Goal: Task Accomplishment & Management: Use online tool/utility

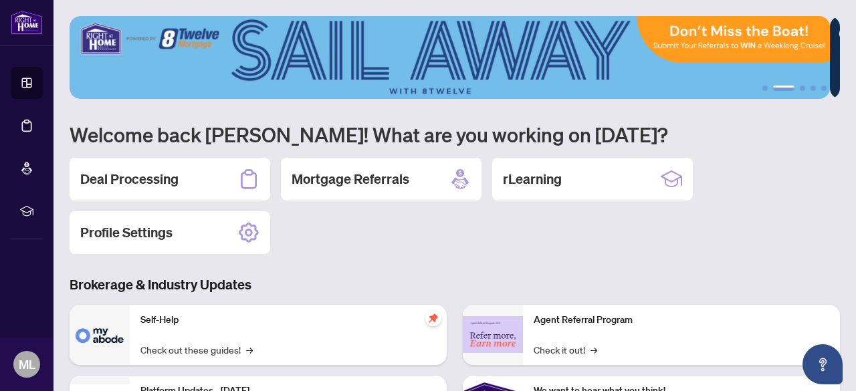
scroll to position [221, 0]
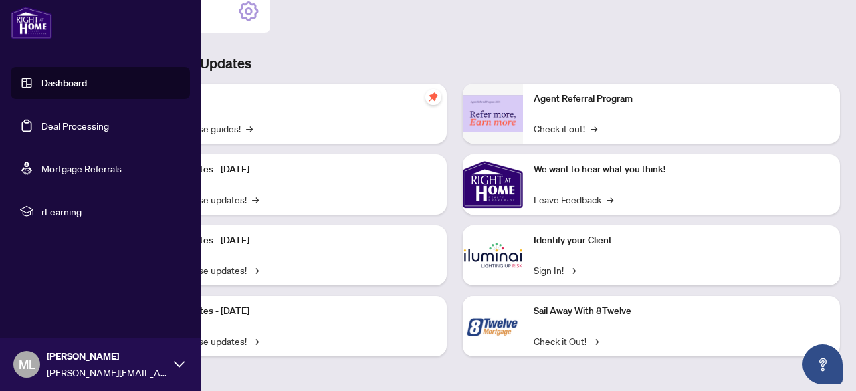
click at [41, 78] on link "Dashboard" at bounding box center [63, 83] width 45 height 12
click at [51, 85] on link "Dashboard" at bounding box center [63, 83] width 45 height 12
click at [78, 80] on link "Dashboard" at bounding box center [63, 83] width 45 height 12
click at [49, 87] on link "Dashboard" at bounding box center [63, 83] width 45 height 12
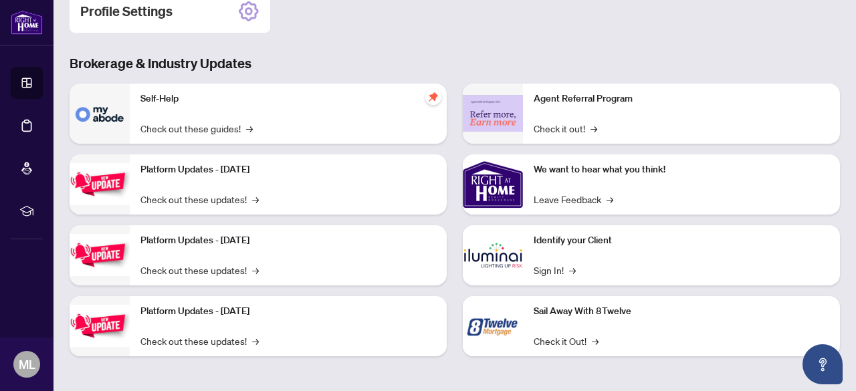
click at [263, 54] on h3 "Brokerage & Industry Updates" at bounding box center [455, 63] width 770 height 19
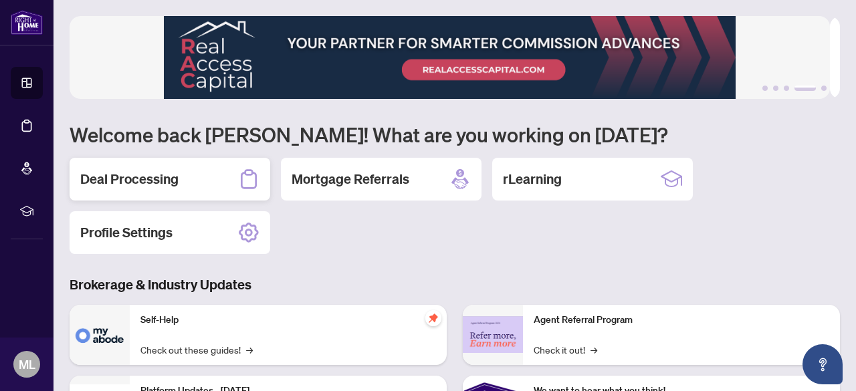
click at [126, 178] on h2 "Deal Processing" at bounding box center [129, 179] width 98 height 19
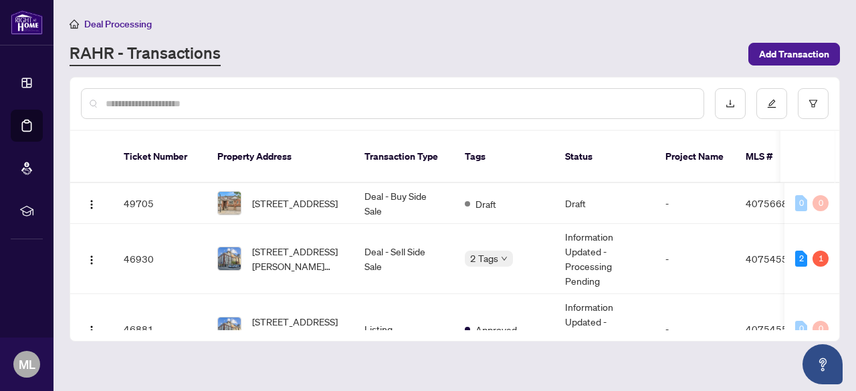
click at [296, 196] on span "[STREET_ADDRESS]" at bounding box center [295, 203] width 86 height 15
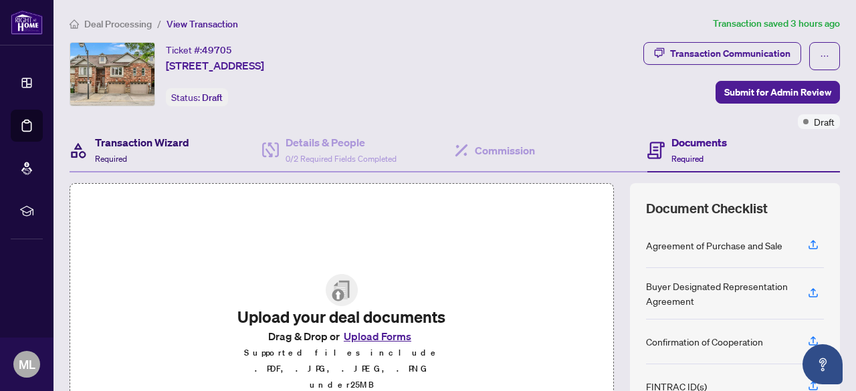
click at [156, 145] on h4 "Transaction Wizard" at bounding box center [142, 142] width 94 height 16
